Goal: Transaction & Acquisition: Purchase product/service

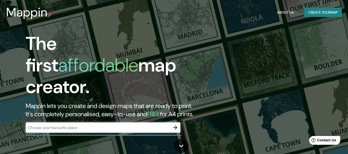
drag, startPoint x: 341, startPoint y: 0, endPoint x: 234, endPoint y: 101, distance: 147.4
click at [234, 101] on div "The first affordable map creator. Mappin lets you create and design maps that a…" at bounding box center [174, 77] width 348 height 154
click at [175, 126] on icon "button" at bounding box center [175, 128] width 4 height 4
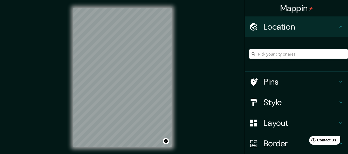
click at [284, 55] on input "Pick your city or area" at bounding box center [298, 54] width 99 height 9
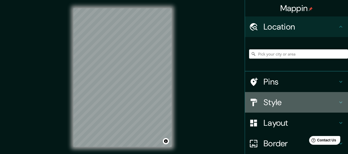
click at [273, 103] on h4 "Style" at bounding box center [301, 102] width 74 height 10
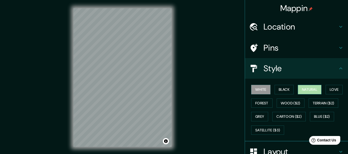
click at [305, 91] on button "Natural" at bounding box center [310, 90] width 24 height 10
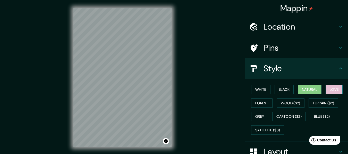
click at [329, 91] on button "Love" at bounding box center [334, 90] width 17 height 10
click at [313, 89] on button "Natural" at bounding box center [310, 90] width 24 height 10
click at [284, 89] on button "Black" at bounding box center [284, 90] width 19 height 10
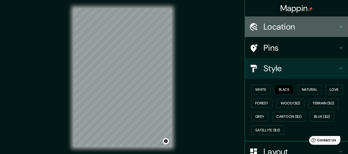
click at [286, 23] on h4 "Location" at bounding box center [301, 27] width 74 height 10
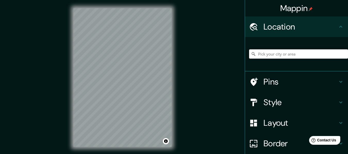
click at [266, 52] on input "Pick your city or area" at bounding box center [298, 54] width 99 height 9
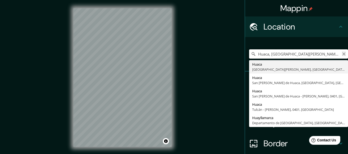
type input "Huaca, [GEOGRAPHIC_DATA][PERSON_NAME], [GEOGRAPHIC_DATA], [GEOGRAPHIC_DATA]"
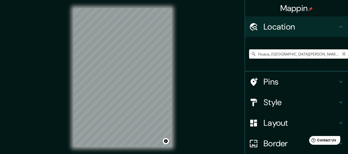
click at [342, 53] on icon "Clear" at bounding box center [344, 54] width 4 height 4
click at [317, 54] on input "Pick your city or area" at bounding box center [298, 54] width 99 height 9
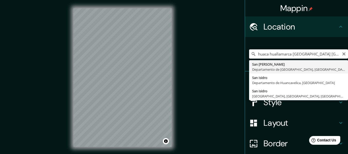
click at [269, 54] on input "huaca huallamarca [GEOGRAPHIC_DATA] [GEOGRAPHIC_DATA][PERSON_NAME]" at bounding box center [298, 54] width 99 height 9
type input "huaca Huallamarca [GEOGRAPHIC_DATA] [GEOGRAPHIC_DATA][PERSON_NAME]"
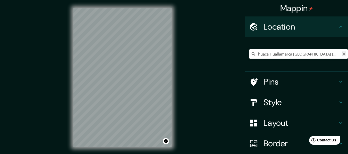
click at [342, 54] on icon "Clear" at bounding box center [344, 54] width 4 height 4
click at [319, 53] on input "Pick your city or area" at bounding box center [298, 54] width 99 height 9
type input "Müsen, [GEOGRAPHIC_DATA], [GEOGRAPHIC_DATA], [GEOGRAPHIC_DATA]"
click at [343, 54] on icon "Clear" at bounding box center [344, 54] width 3 height 3
click at [269, 55] on input "Pick your city or area" at bounding box center [298, 54] width 99 height 9
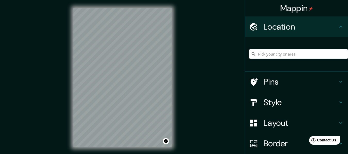
paste input "[GEOGRAPHIC_DATA]"
type input "Müsen, [GEOGRAPHIC_DATA], [GEOGRAPHIC_DATA], [GEOGRAPHIC_DATA]"
click at [342, 54] on icon "Clear" at bounding box center [344, 54] width 4 height 4
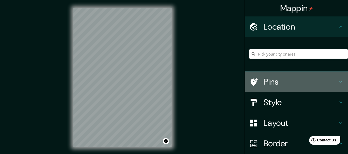
click at [264, 85] on h4 "Pins" at bounding box center [301, 82] width 74 height 10
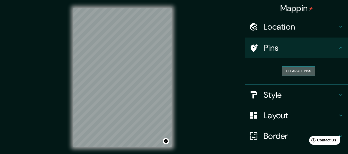
click at [298, 73] on button "Clear all pins" at bounding box center [299, 72] width 34 height 10
click at [293, 69] on button "Clear all pins" at bounding box center [299, 72] width 34 height 10
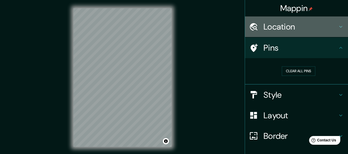
click at [295, 26] on h4 "Location" at bounding box center [301, 27] width 74 height 10
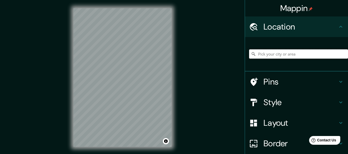
click at [277, 55] on input "Pick your city or area" at bounding box center [298, 54] width 99 height 9
paste input "huaca huallamarca"
type input "[GEOGRAPHIC_DATA][PERSON_NAME], [GEOGRAPHIC_DATA], [GEOGRAPHIC_DATA]"
